Goal: Navigation & Orientation: Find specific page/section

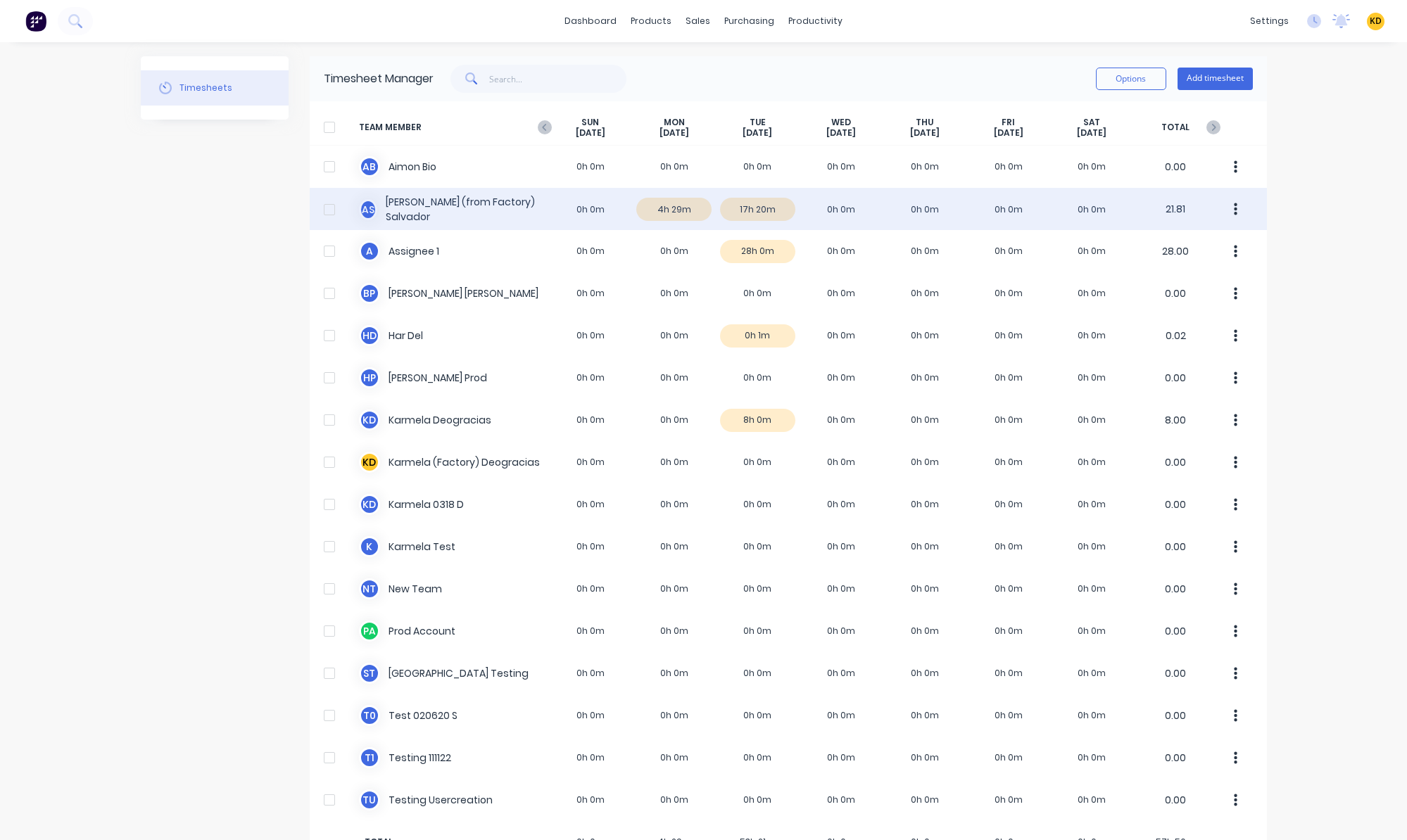
click at [751, 211] on div "A S [PERSON_NAME] (from Factory) Salvador 0h 0m 4h 29m 17h 20m 0h 0m 0h 0m 0h 0…" at bounding box center [788, 209] width 957 height 42
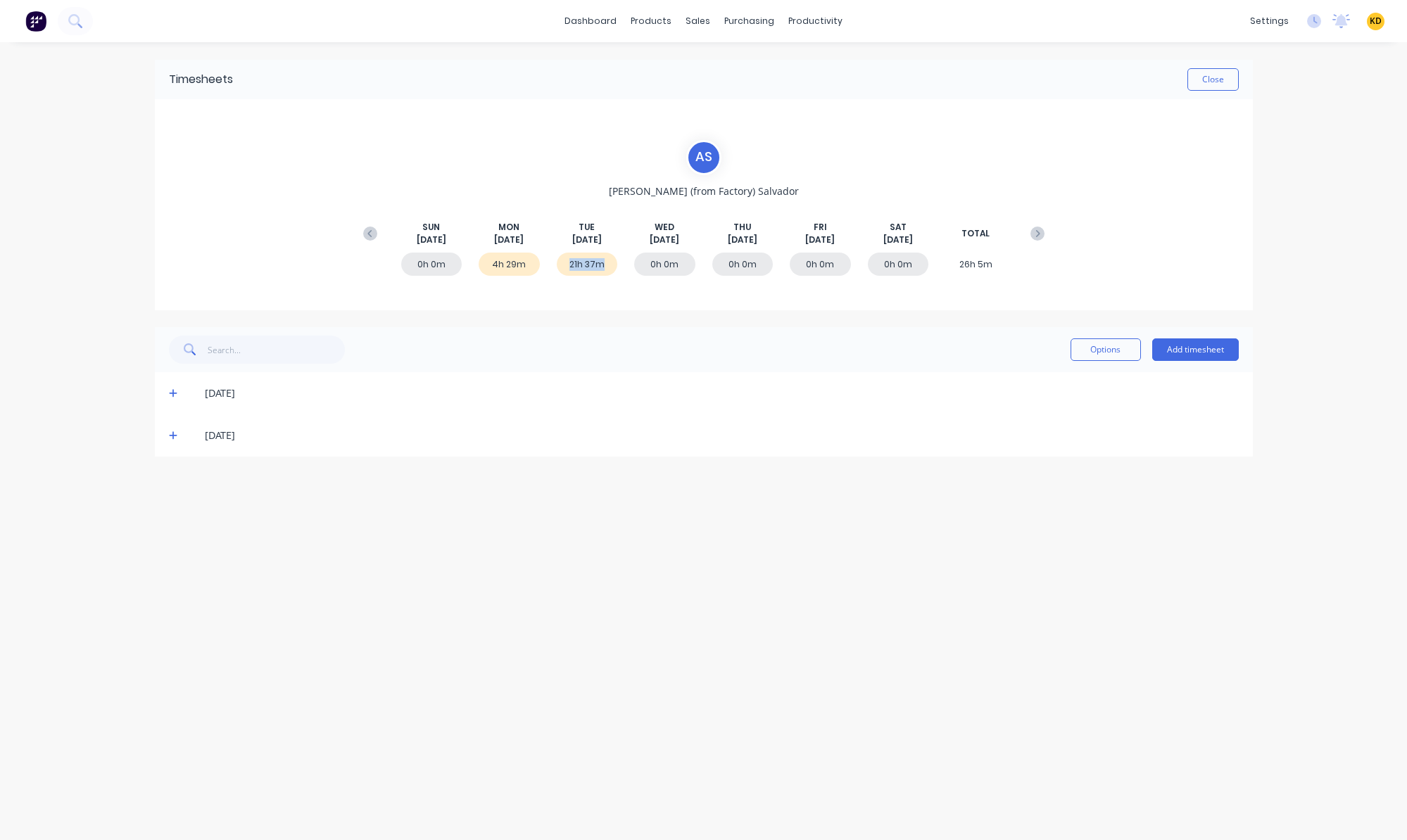
drag, startPoint x: 563, startPoint y: 268, endPoint x: 621, endPoint y: 266, distance: 58.0
click at [621, 266] on div "0h 0m 4h 29m 21h 37m 0h 0m 0h 0m 0h 0m 0h 0m 26h 5m" at bounding box center [704, 267] width 696 height 42
click at [718, 479] on div "Timesheets Close A S [PERSON_NAME] (from Factory) [PERSON_NAME][DATE] [DATE] [D…" at bounding box center [704, 427] width 1126 height 770
click at [1223, 73] on button "Close" at bounding box center [1213, 79] width 52 height 23
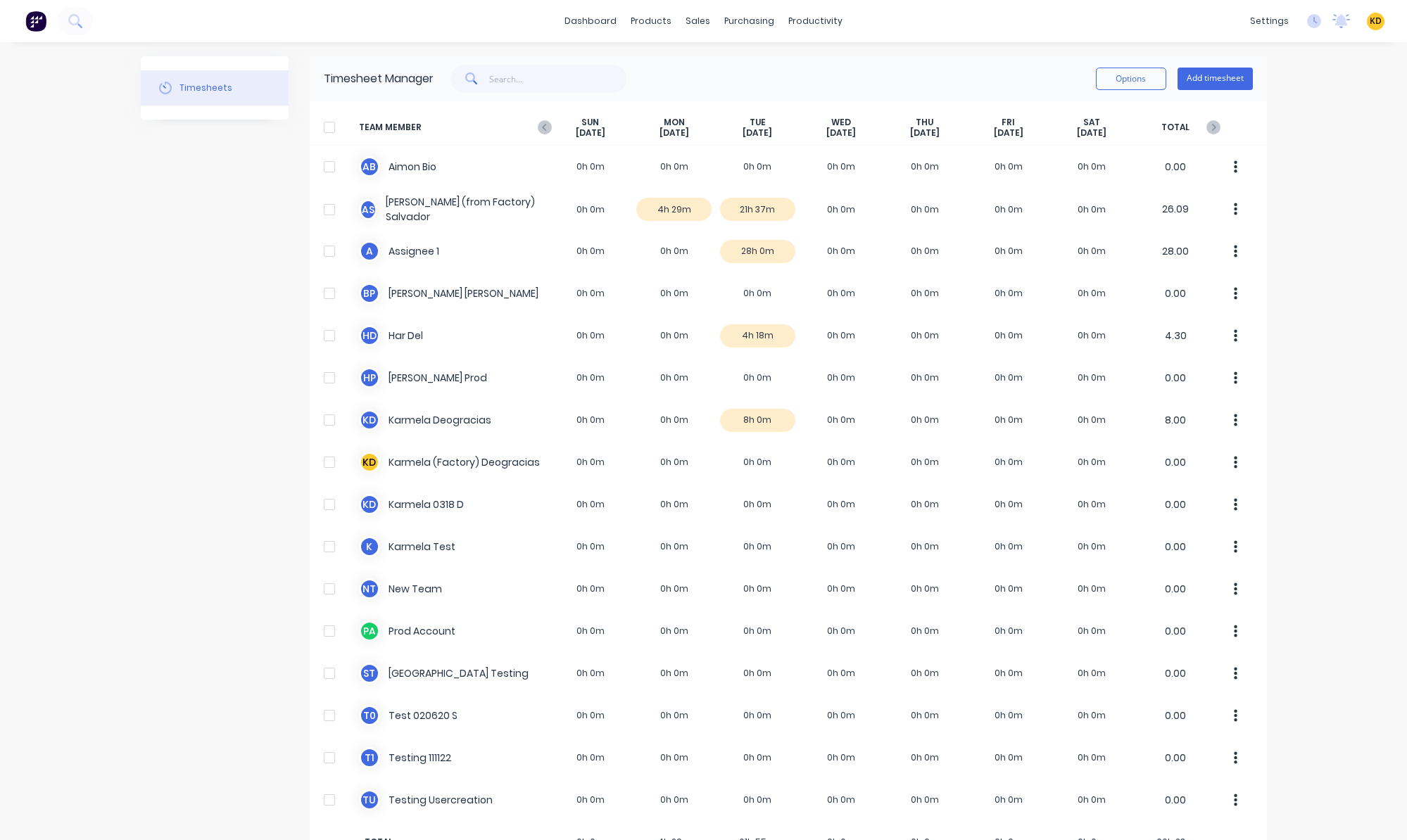
click at [1315, 15] on div "settings No new notifications [PERSON_NAME] all as read [PERSON_NAME] mentioned…" at bounding box center [1326, 20] width 164 height 21
click at [1308, 19] on icon at bounding box center [1314, 21] width 14 height 14
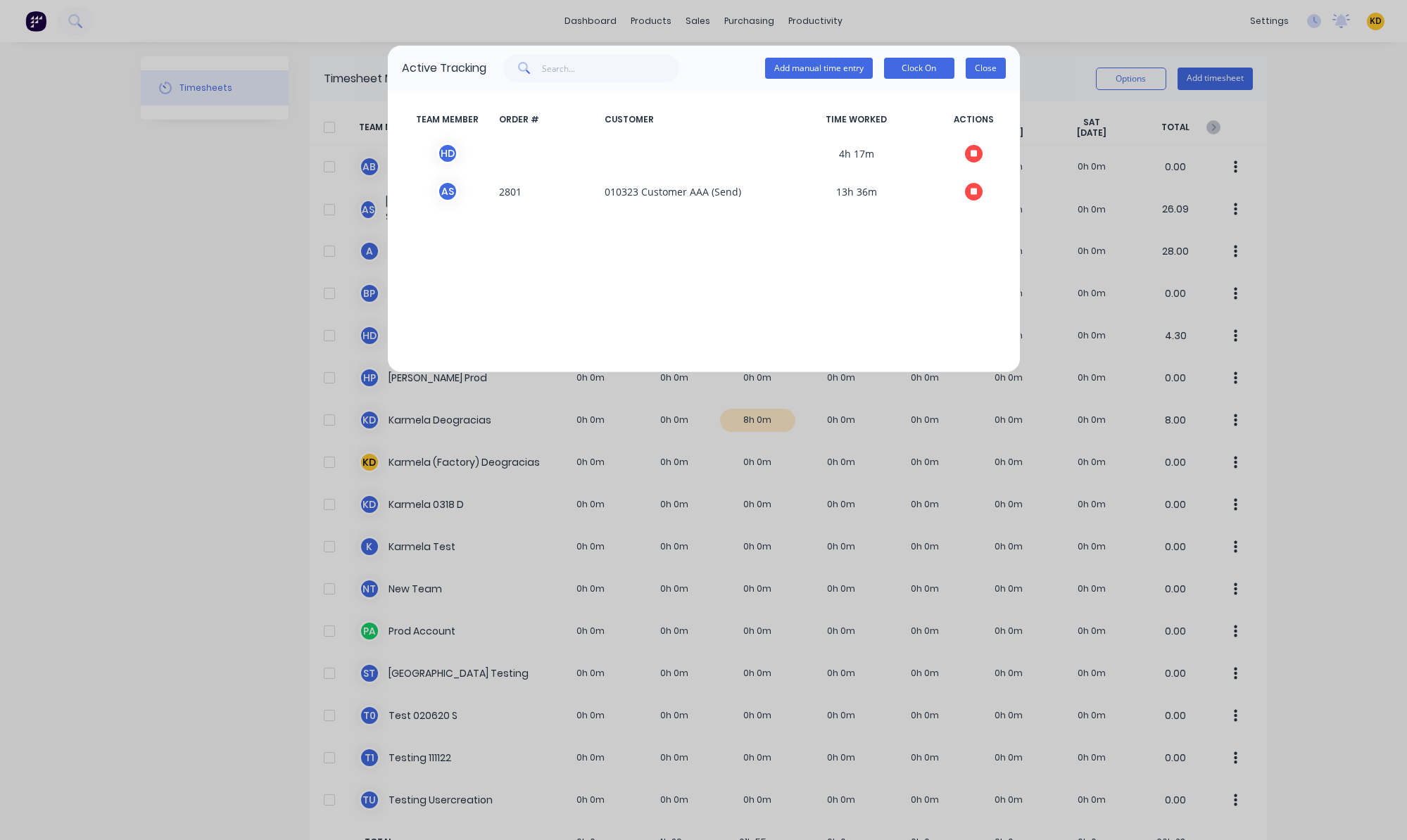
click at [983, 69] on button "Close" at bounding box center [985, 68] width 40 height 21
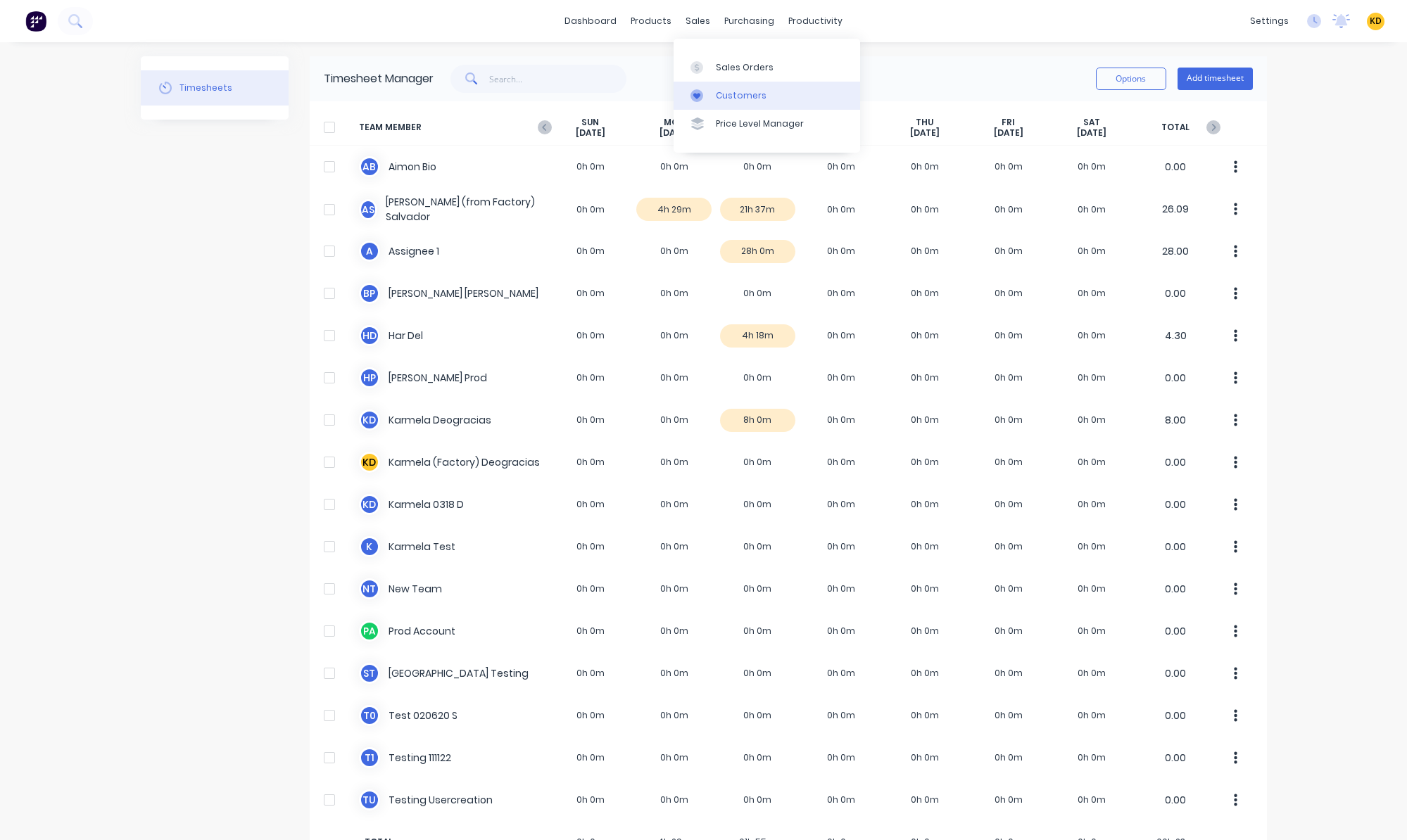
click at [718, 91] on div "Customers" at bounding box center [741, 95] width 51 height 13
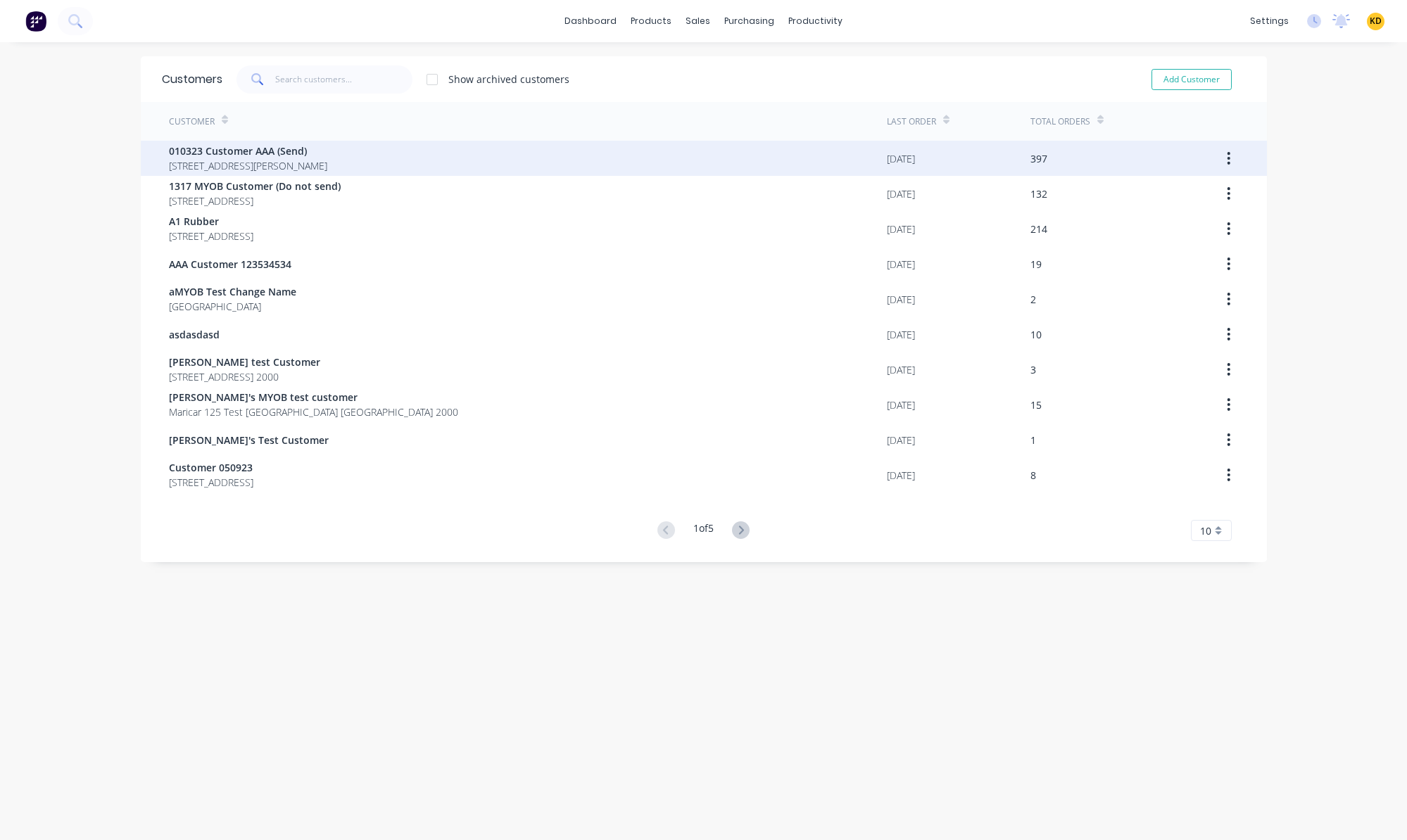
click at [593, 150] on div "010323 Customer AAA (Send) [STREET_ADDRESS][PERSON_NAME]" at bounding box center [527, 158] width 718 height 35
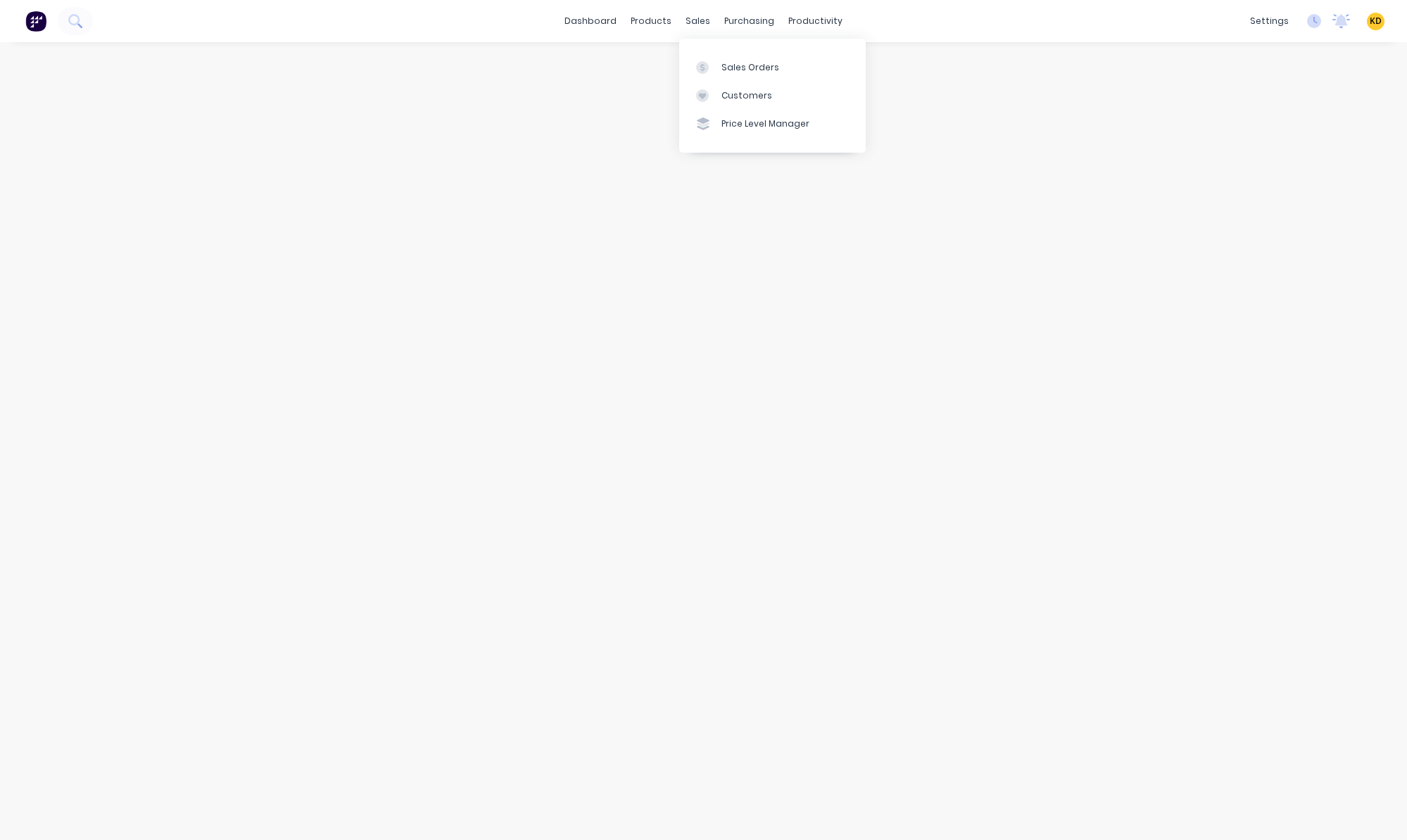
click at [732, 49] on div "Sales Orders Customers Price Level Manager" at bounding box center [772, 95] width 186 height 113
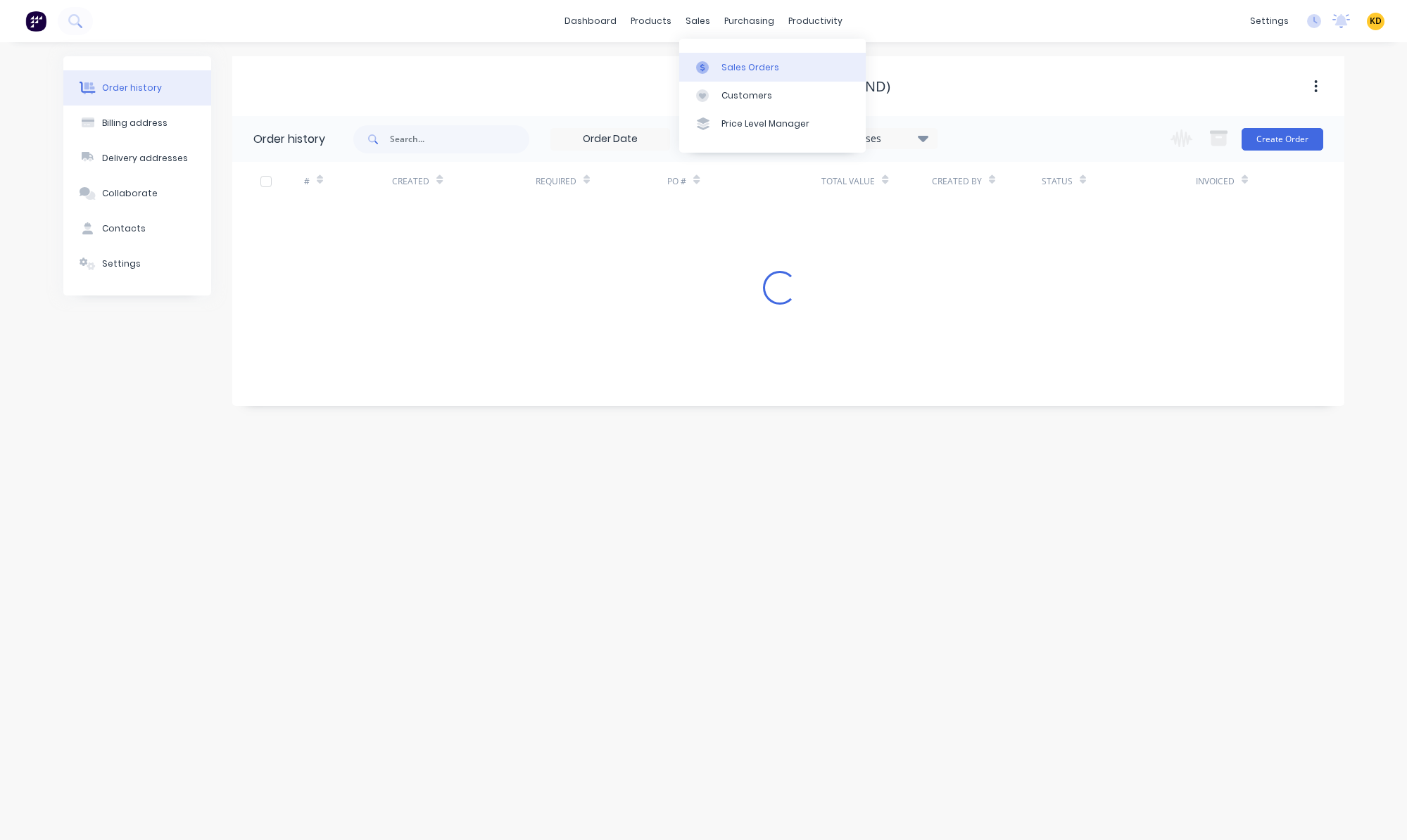
click at [736, 55] on link "Sales Orders" at bounding box center [772, 66] width 186 height 28
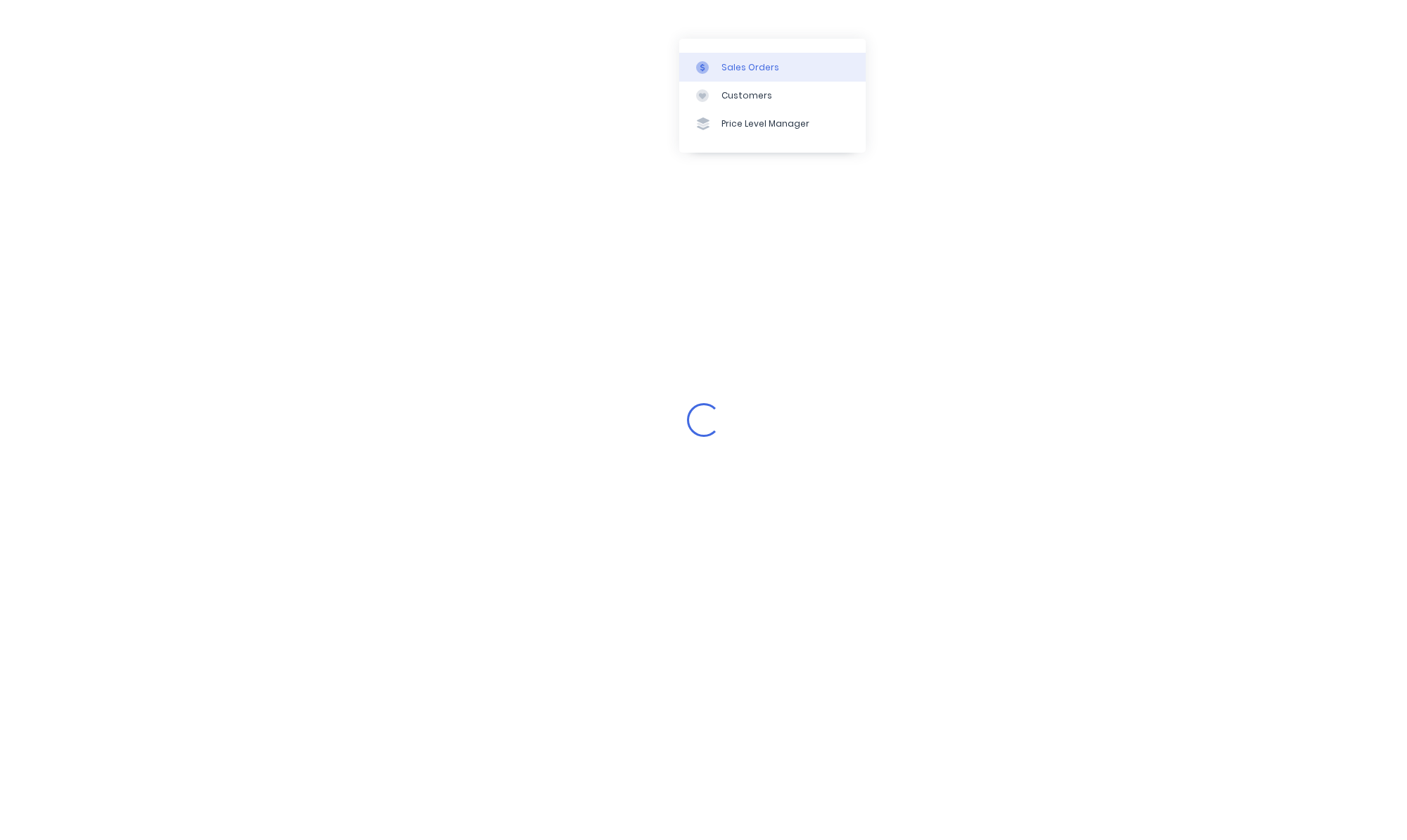
click at [736, 61] on div "Sales Orders" at bounding box center [750, 67] width 58 height 13
click at [915, 275] on div "Loading..." at bounding box center [704, 420] width 1407 height 840
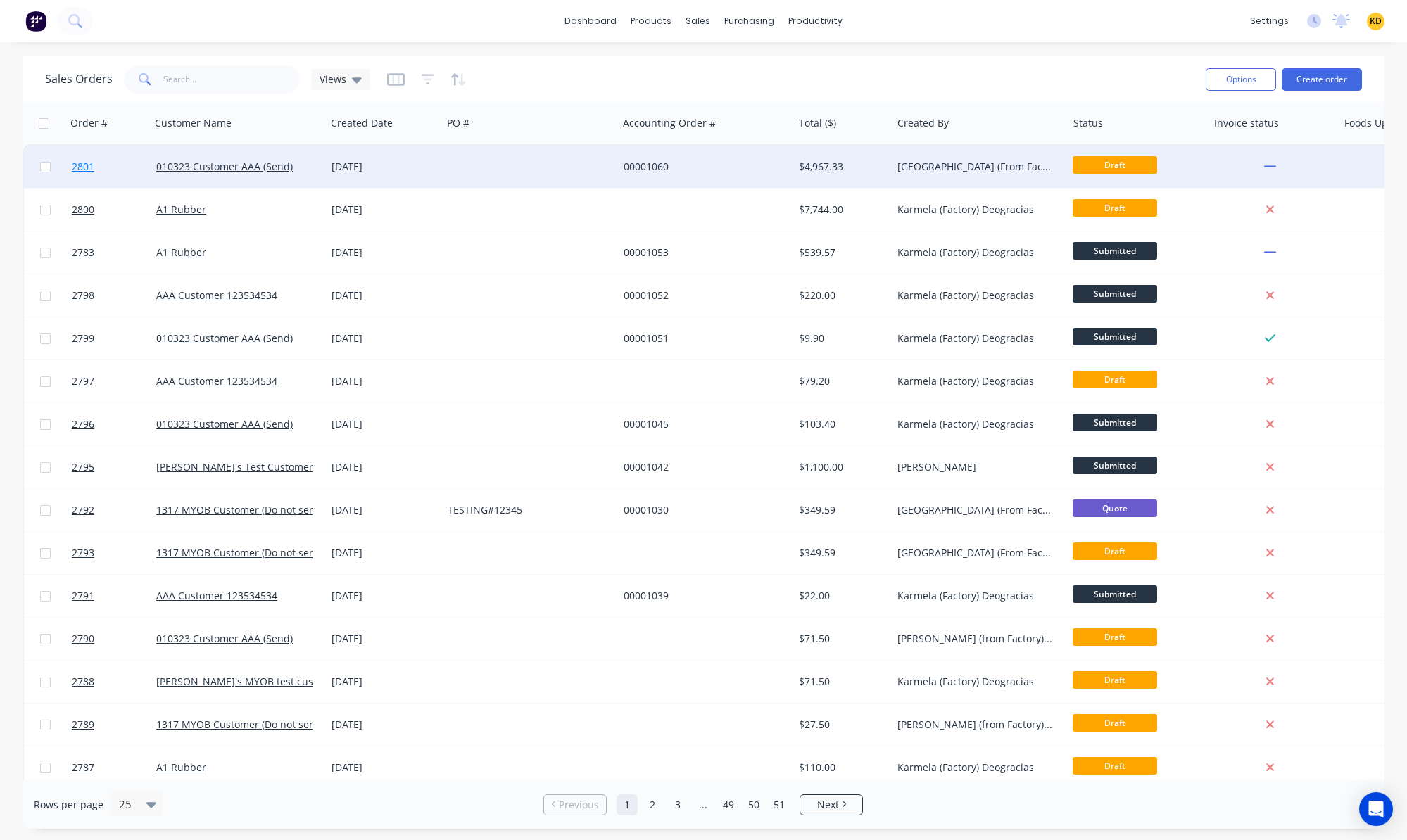
click at [85, 171] on span "2801" at bounding box center [83, 167] width 23 height 14
click at [174, 166] on link "010323 Customer AAA (Send)" at bounding box center [225, 166] width 137 height 13
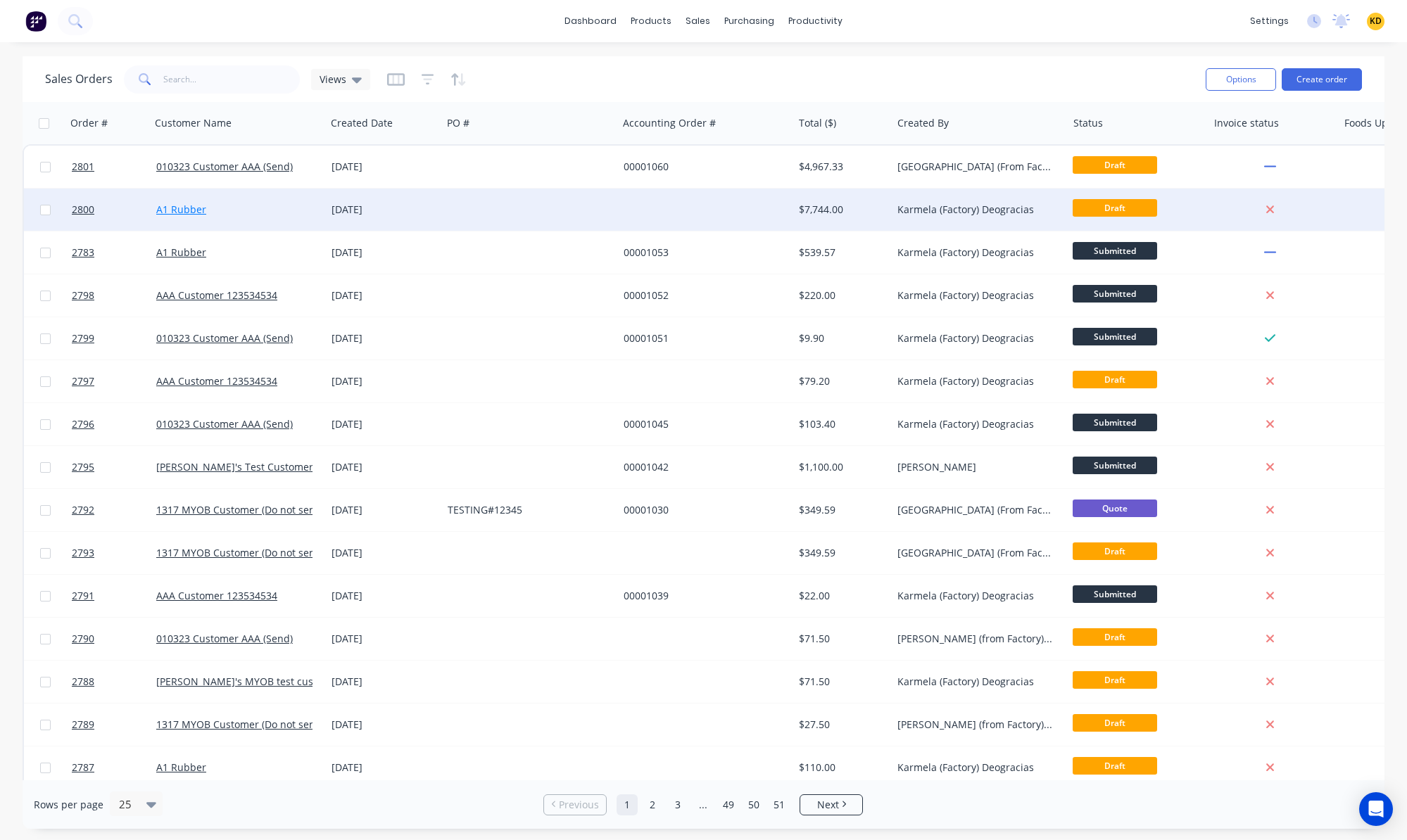
click at [178, 213] on link "A1 Rubber" at bounding box center [182, 209] width 50 height 13
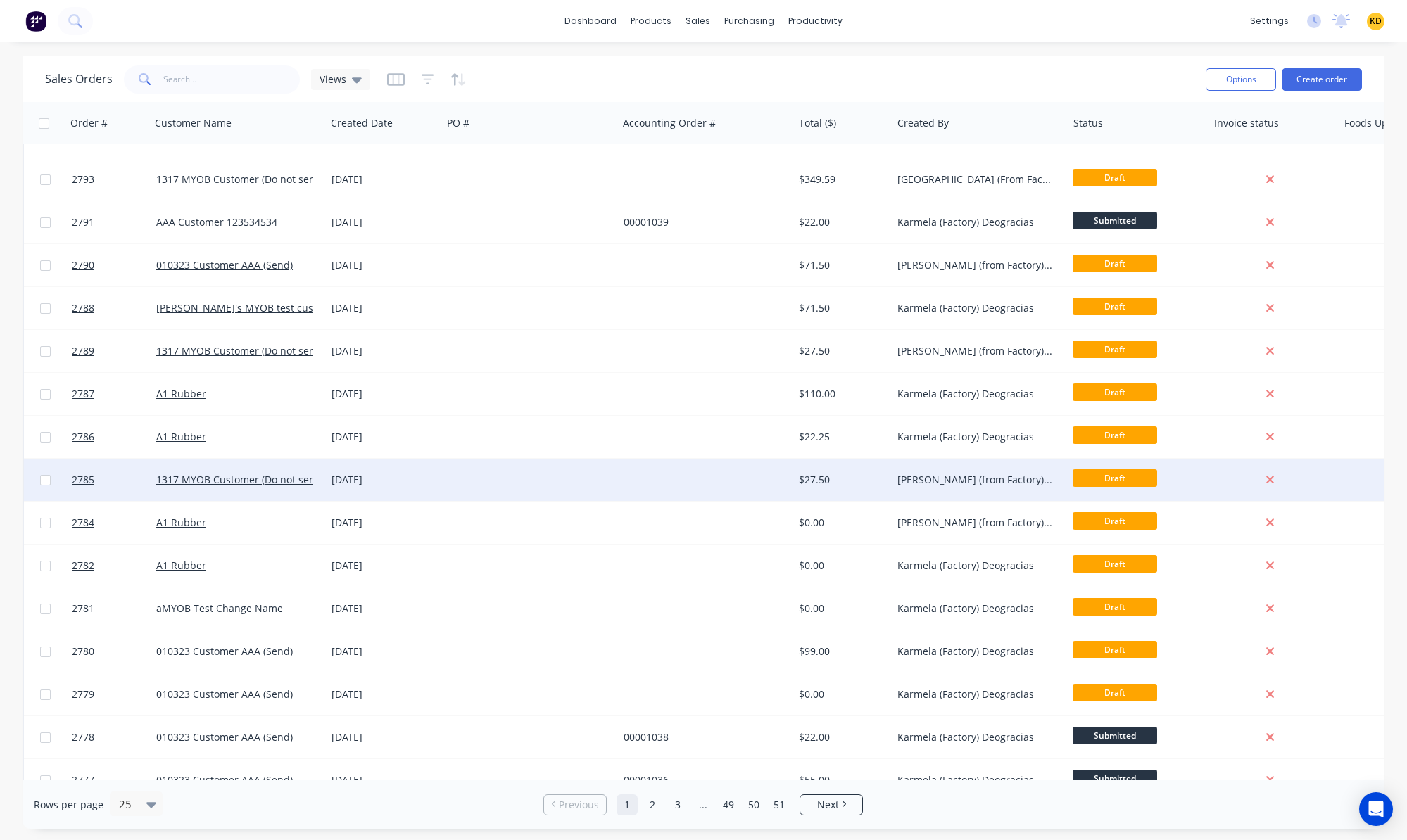
scroll to position [444, 0]
